Goal: Transaction & Acquisition: Purchase product/service

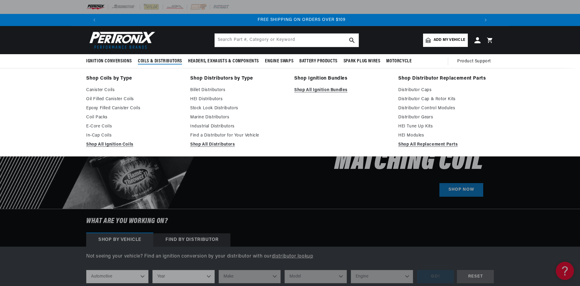
scroll to position [0, 756]
click at [216, 97] on link "HEI Distributors" at bounding box center [238, 99] width 96 height 7
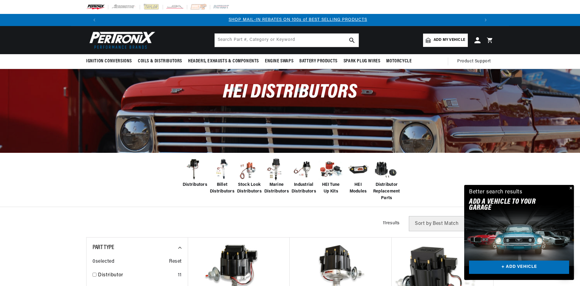
scroll to position [0, 378]
click at [192, 182] on span "Distributors" at bounding box center [195, 185] width 25 height 7
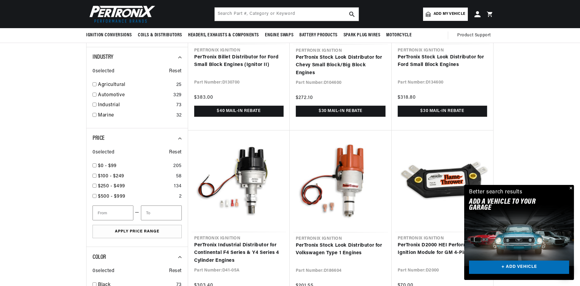
scroll to position [393, 0]
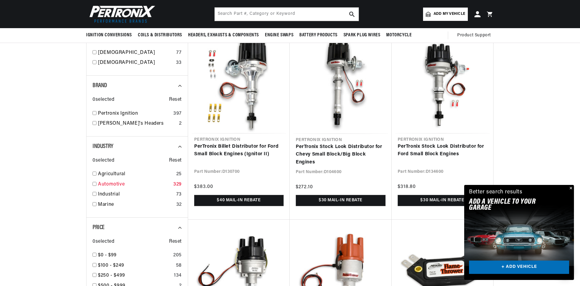
click at [99, 185] on link "Automotive" at bounding box center [134, 185] width 73 height 8
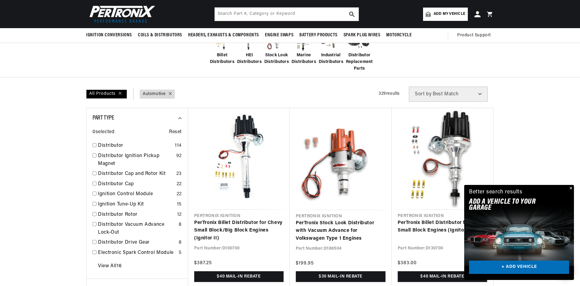
scroll to position [121, 0]
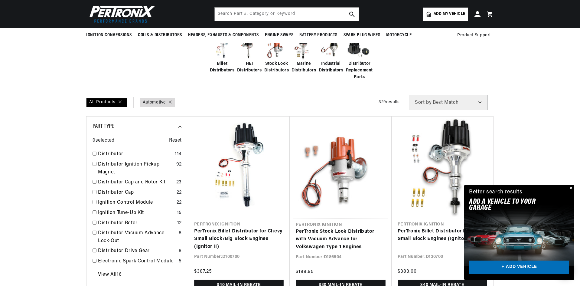
click at [480, 103] on select "Best Match Featured Name, A-Z Name, Z-A Price, Low to High Price, High to Low" at bounding box center [448, 102] width 79 height 15
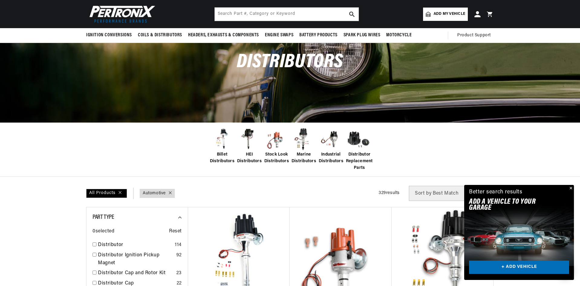
scroll to position [0, 378]
click at [444, 12] on span "Add my vehicle" at bounding box center [449, 14] width 31 height 6
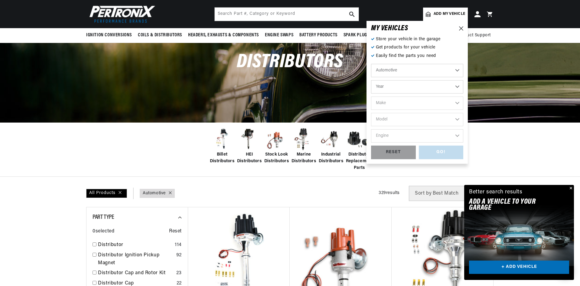
click at [453, 85] on select "Year 2022 2021 2020 2019 2018 2017 2016 2015 2014 2013 2012 2011 2010 2009 2008…" at bounding box center [417, 86] width 92 height 13
select select "1953"
click at [371, 80] on select "Year 2022 2021 2020 2019 2018 2017 2016 2015 2014 2013 2012 2011 2010 2009 2008…" at bounding box center [417, 86] width 92 height 13
select select "1953"
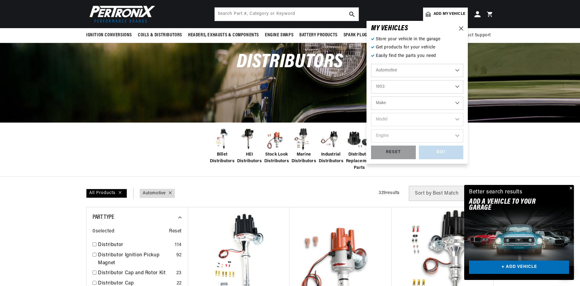
scroll to position [0, 7]
click at [459, 103] on select "Make Aston Martin Austin Austin Healey Buick Cadillac Chevrolet Chrysler Dodge …" at bounding box center [417, 103] width 92 height 13
select select "GMC"
click at [371, 97] on select "Make Aston Martin Austin Austin Healey Buick Cadillac Chevrolet Chrysler Dodge …" at bounding box center [417, 103] width 92 height 13
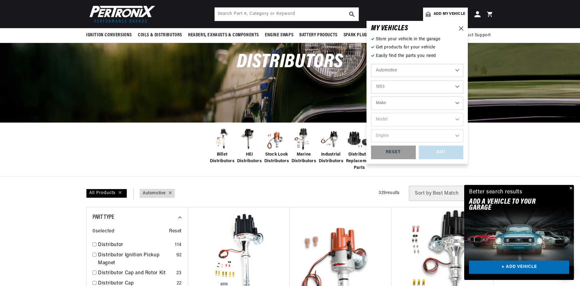
select select "GMC"
click at [456, 118] on select "Model Truck" at bounding box center [417, 119] width 92 height 13
select select "Truck"
click at [371, 113] on select "Model Truck" at bounding box center [417, 119] width 92 height 13
select select "Truck"
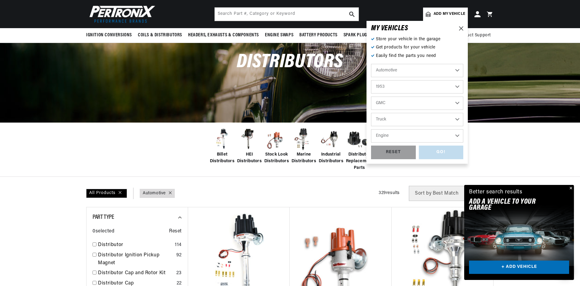
click at [458, 137] on select "Engine 4.1L 4.4L" at bounding box center [417, 135] width 92 height 13
select select "4.4L"
click at [371, 129] on select "Engine 4.1L 4.4L" at bounding box center [417, 135] width 92 height 13
select select "4.4L"
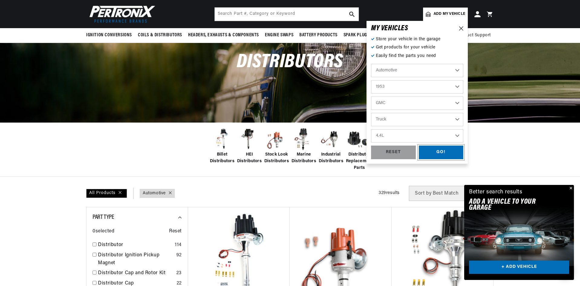
click at [438, 152] on div "GO!" at bounding box center [441, 153] width 45 height 14
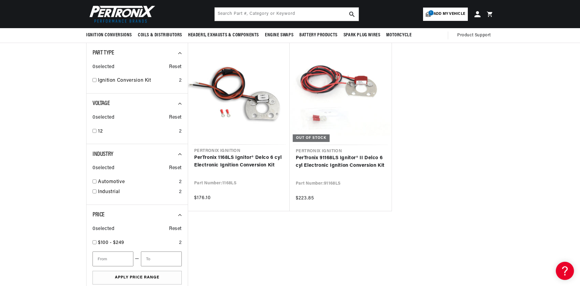
scroll to position [30, 0]
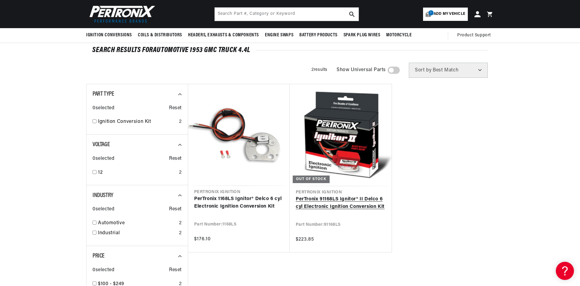
click at [323, 195] on link "PerTronix 91168LS Ignitor® II Delco 6 cyl Electronic Ignition Conversion Kit" at bounding box center [341, 202] width 90 height 15
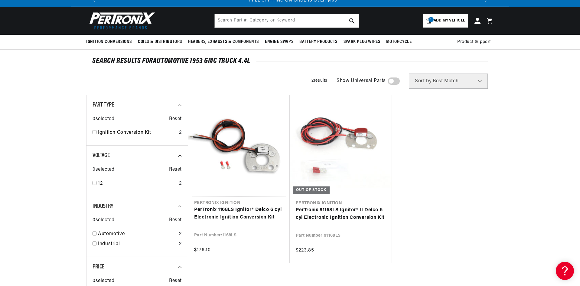
scroll to position [0, 0]
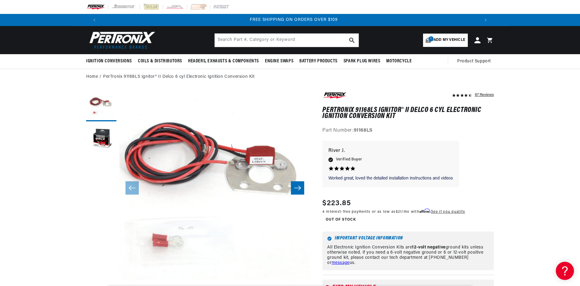
scroll to position [0, 756]
click at [300, 188] on icon "Slide right" at bounding box center [297, 188] width 7 height 5
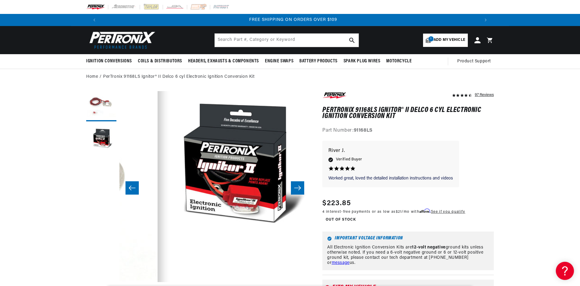
scroll to position [0, 191]
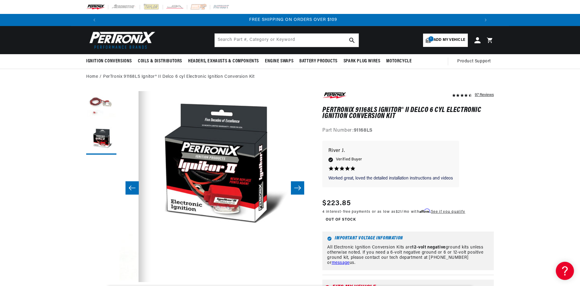
click at [300, 188] on icon "Slide right" at bounding box center [297, 188] width 7 height 5
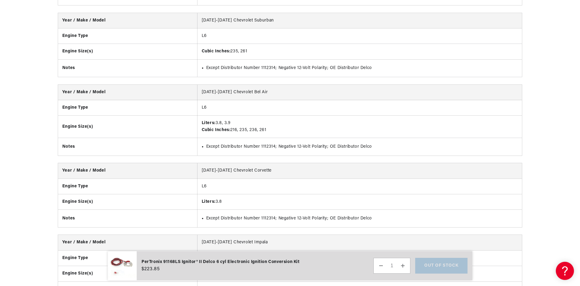
scroll to position [0, 0]
